Goal: Task Accomplishment & Management: Complete application form

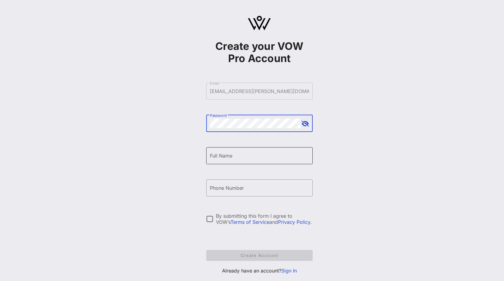
click at [234, 161] on div "Full Name" at bounding box center [259, 155] width 99 height 17
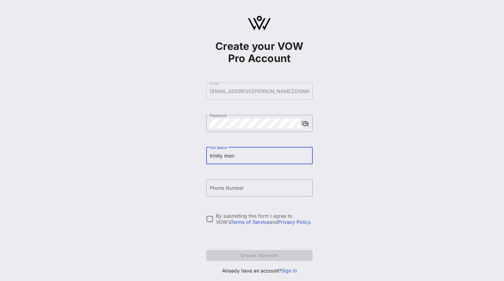
type input "[PERSON_NAME]"
type input "[PHONE_NUMBER]"
click at [208, 218] on div at bounding box center [210, 219] width 10 height 10
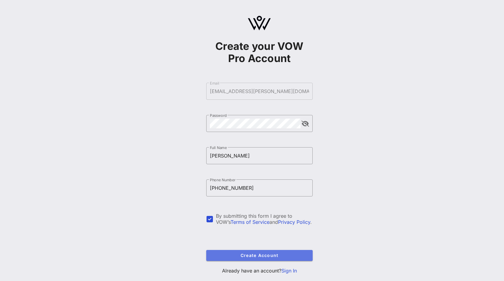
click at [250, 256] on span "Create Account" at bounding box center [259, 255] width 97 height 5
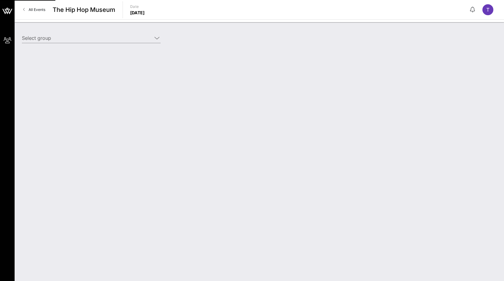
type input "NFL (NFL) [[PERSON_NAME], [EMAIL_ADDRESS][PERSON_NAME][DOMAIN_NAME]]"
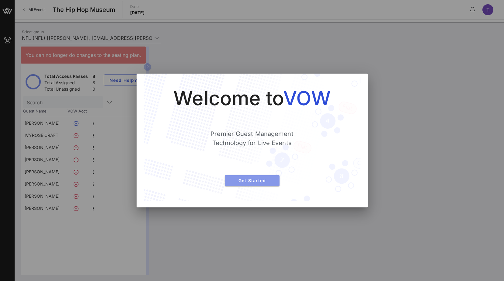
click at [244, 181] on span "Get Started" at bounding box center [252, 180] width 45 height 5
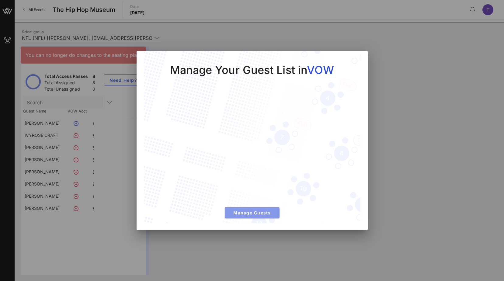
click at [253, 213] on span "Manage Guests" at bounding box center [252, 212] width 45 height 5
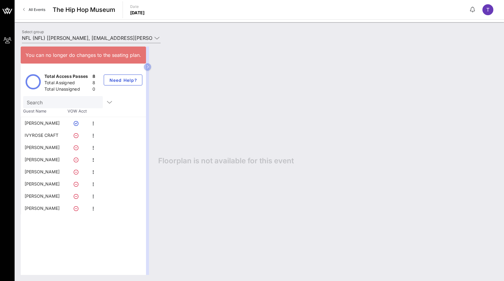
click at [75, 134] on icon at bounding box center [76, 135] width 5 height 5
click at [92, 136] on icon "button" at bounding box center [93, 135] width 7 height 7
click at [105, 138] on div "Edit" at bounding box center [106, 137] width 7 height 5
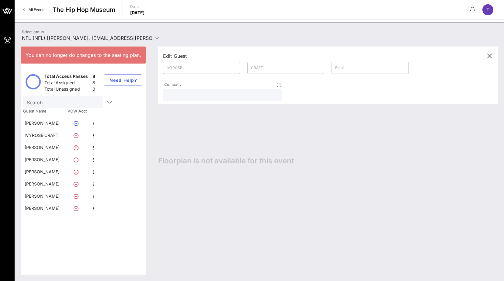
click at [76, 122] on icon at bounding box center [76, 123] width 5 height 5
click at [94, 195] on icon "button" at bounding box center [93, 196] width 7 height 7
